Goal: Check status: Check status

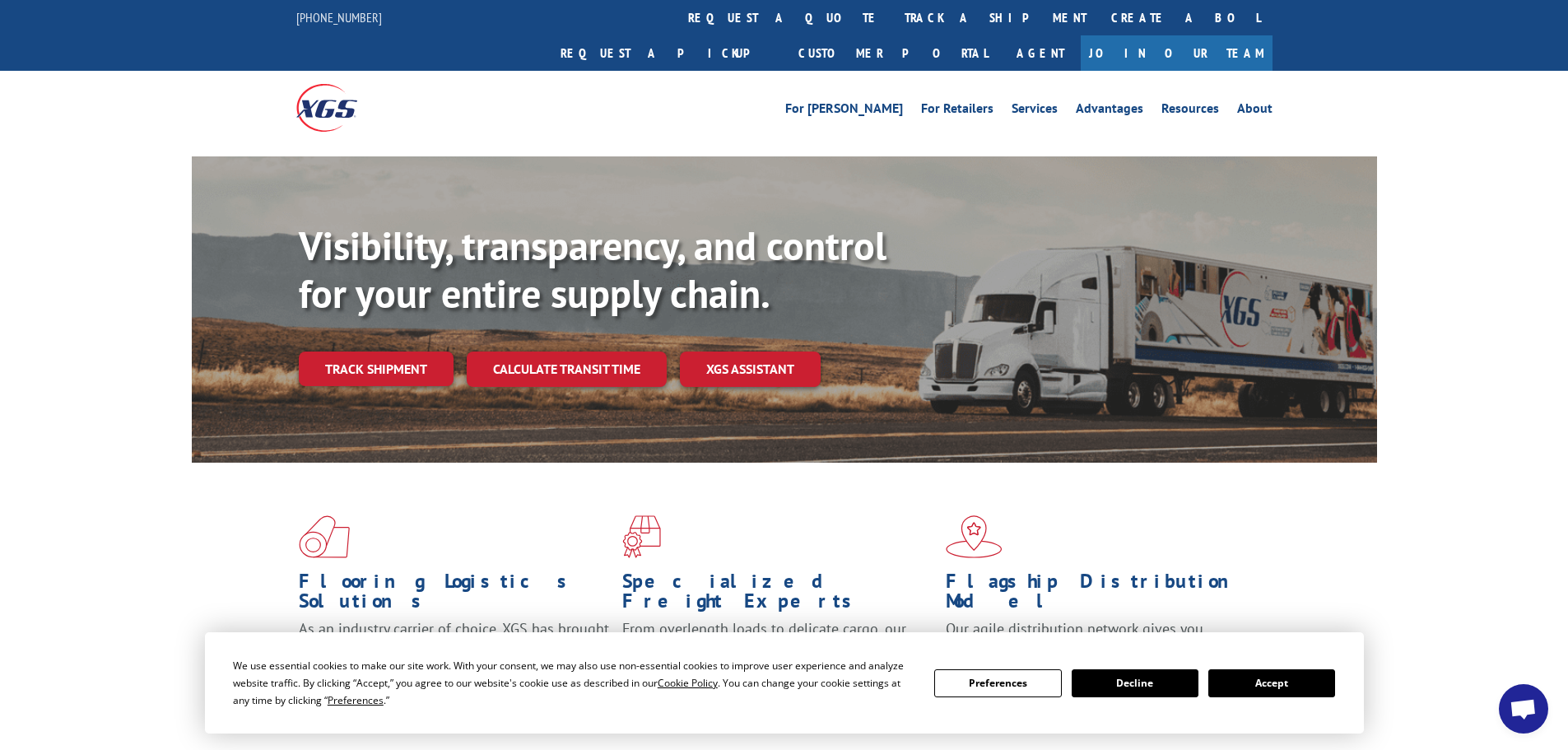
click at [1240, 686] on button "Accept" at bounding box center [1271, 684] width 126 height 28
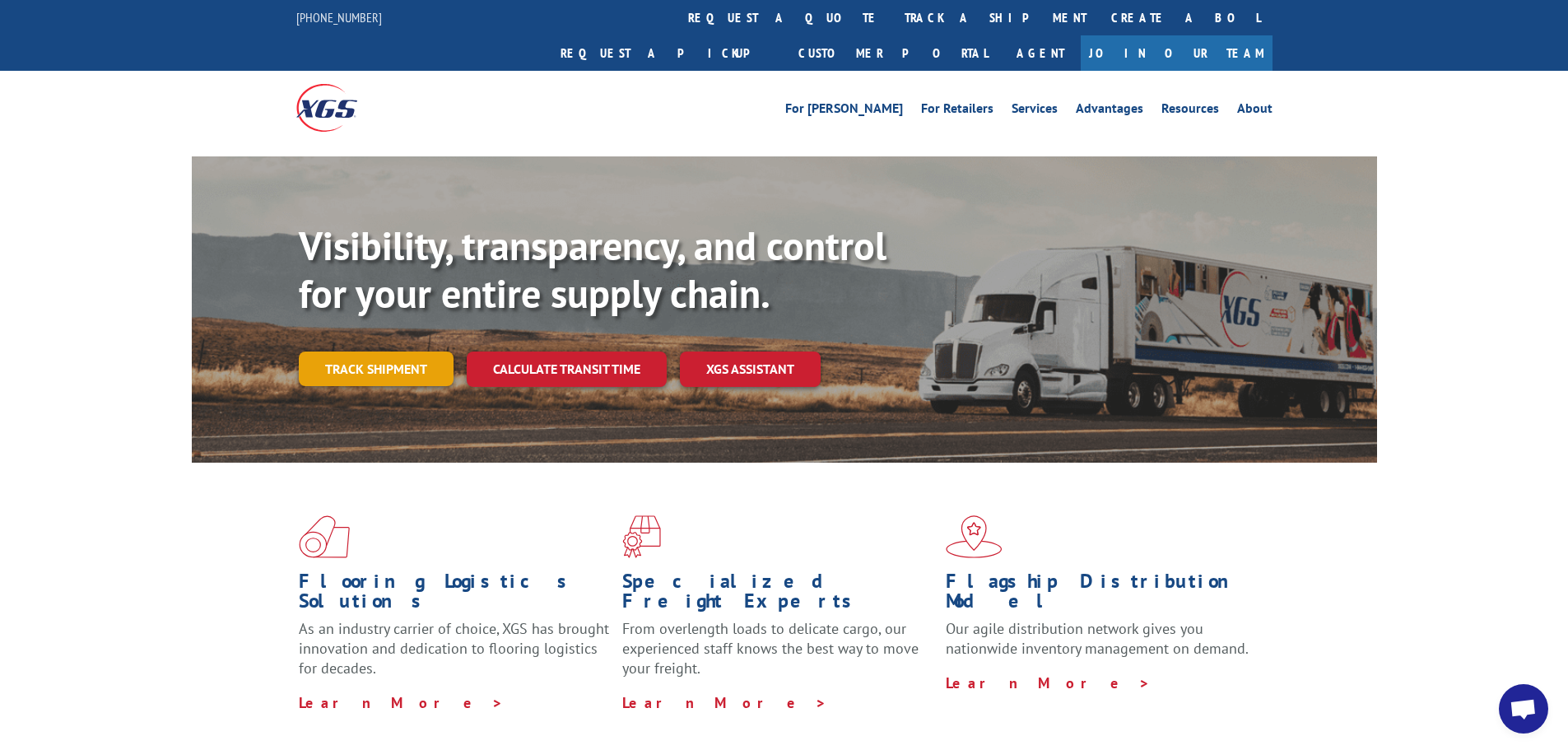
click at [379, 351] on link "Track shipment" at bounding box center [375, 369] width 155 height 35
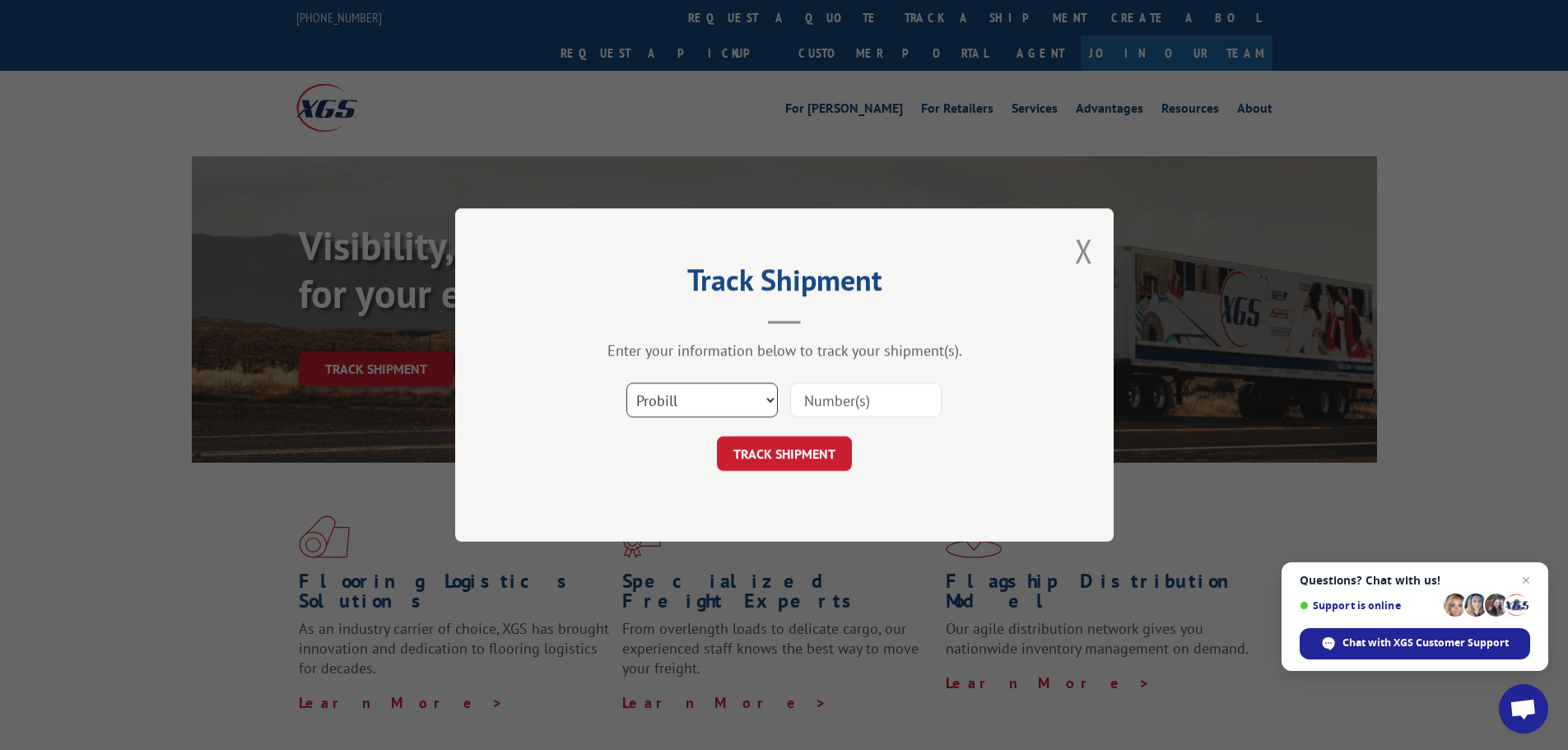
click at [743, 403] on select "Select category... Probill BOL PO" at bounding box center [702, 400] width 151 height 35
select select "bol"
click at [627, 383] on select "Select category... Probill BOL PO" at bounding box center [702, 400] width 151 height 35
click at [822, 410] on input at bounding box center [865, 400] width 151 height 35
paste input "7043278"
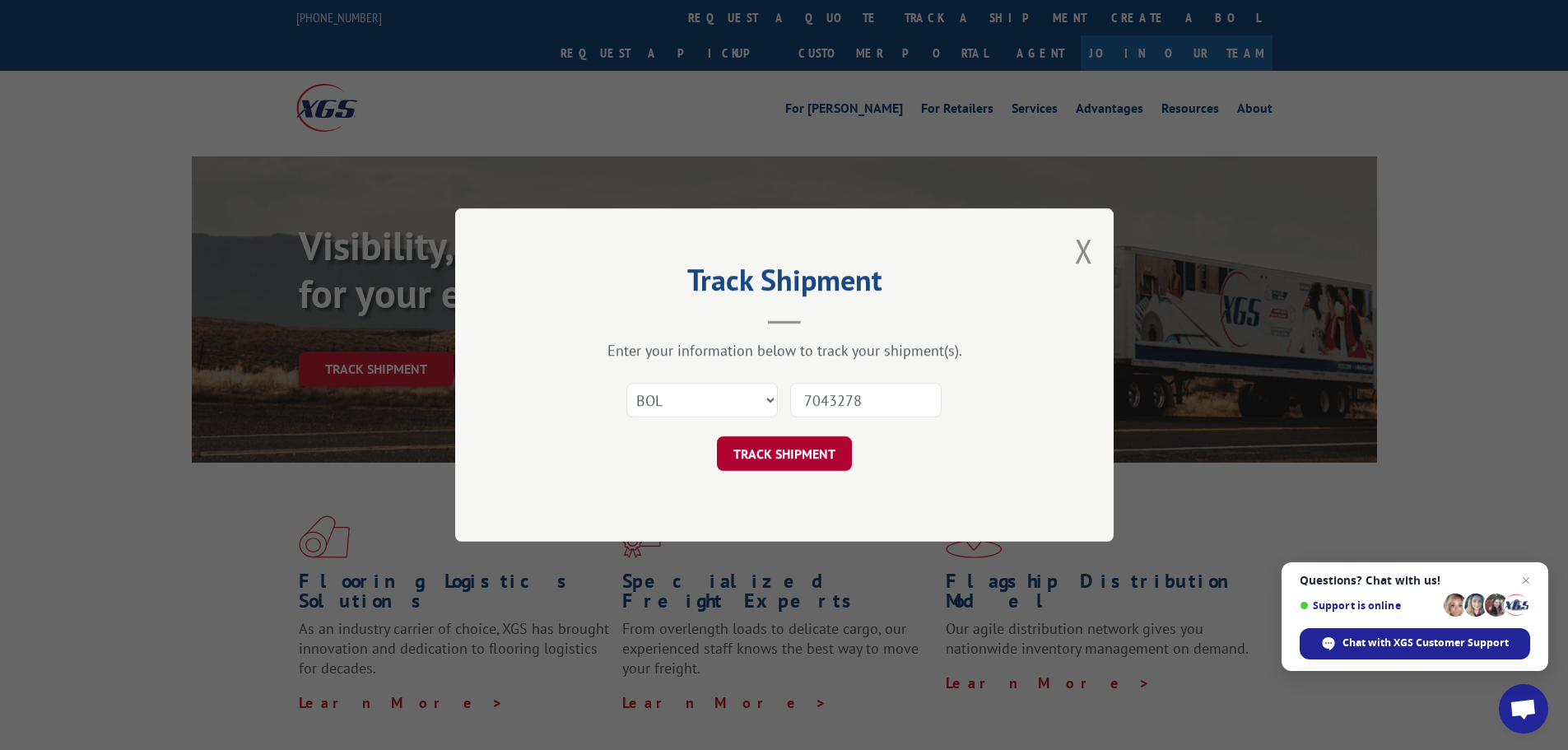
type input "7043278"
click at [778, 460] on button "TRACK SHIPMENT" at bounding box center [784, 454] width 135 height 35
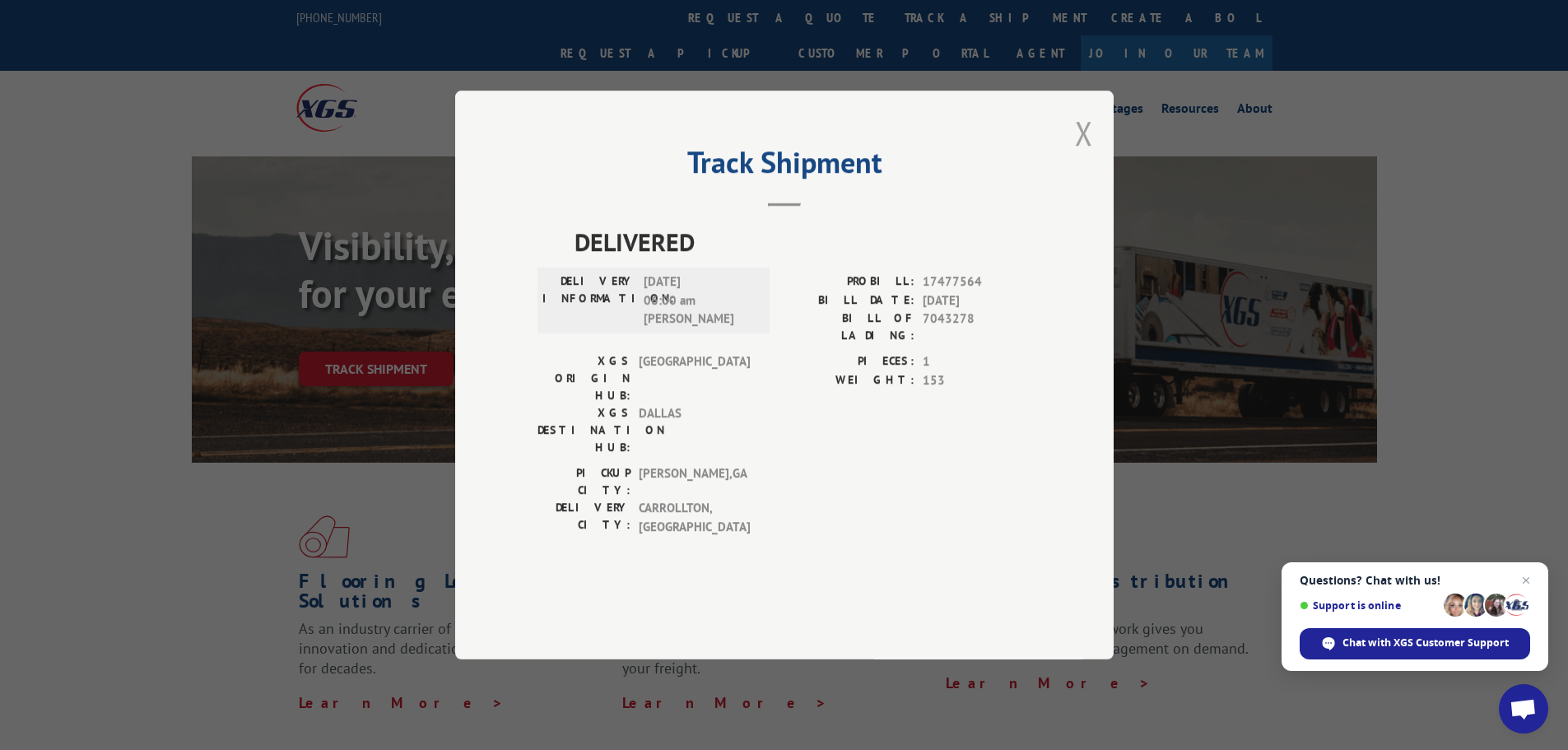
click at [1086, 155] on button "Close modal" at bounding box center [1084, 132] width 18 height 44
